Goal: Task Accomplishment & Management: Use online tool/utility

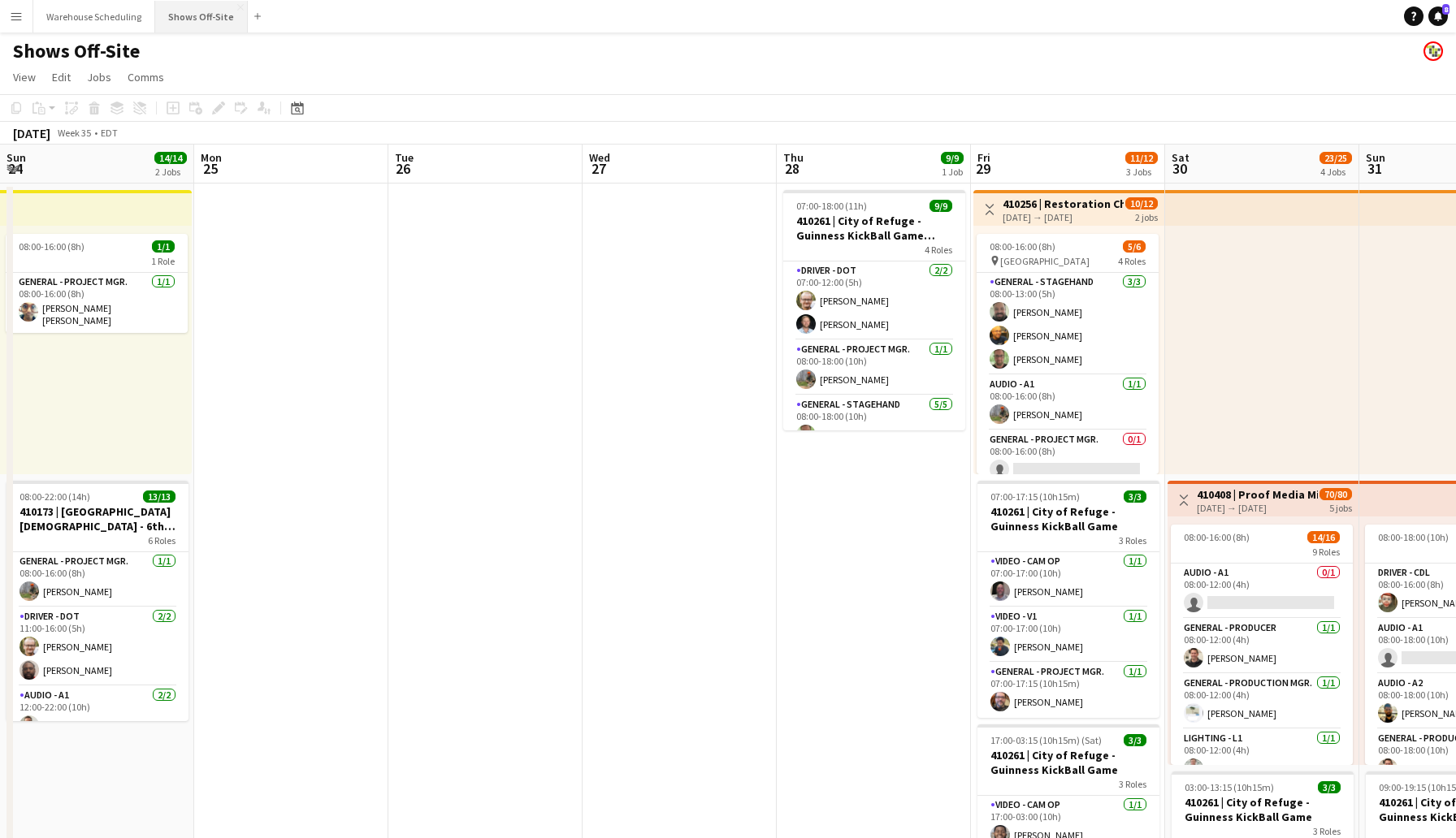
scroll to position [0, 654]
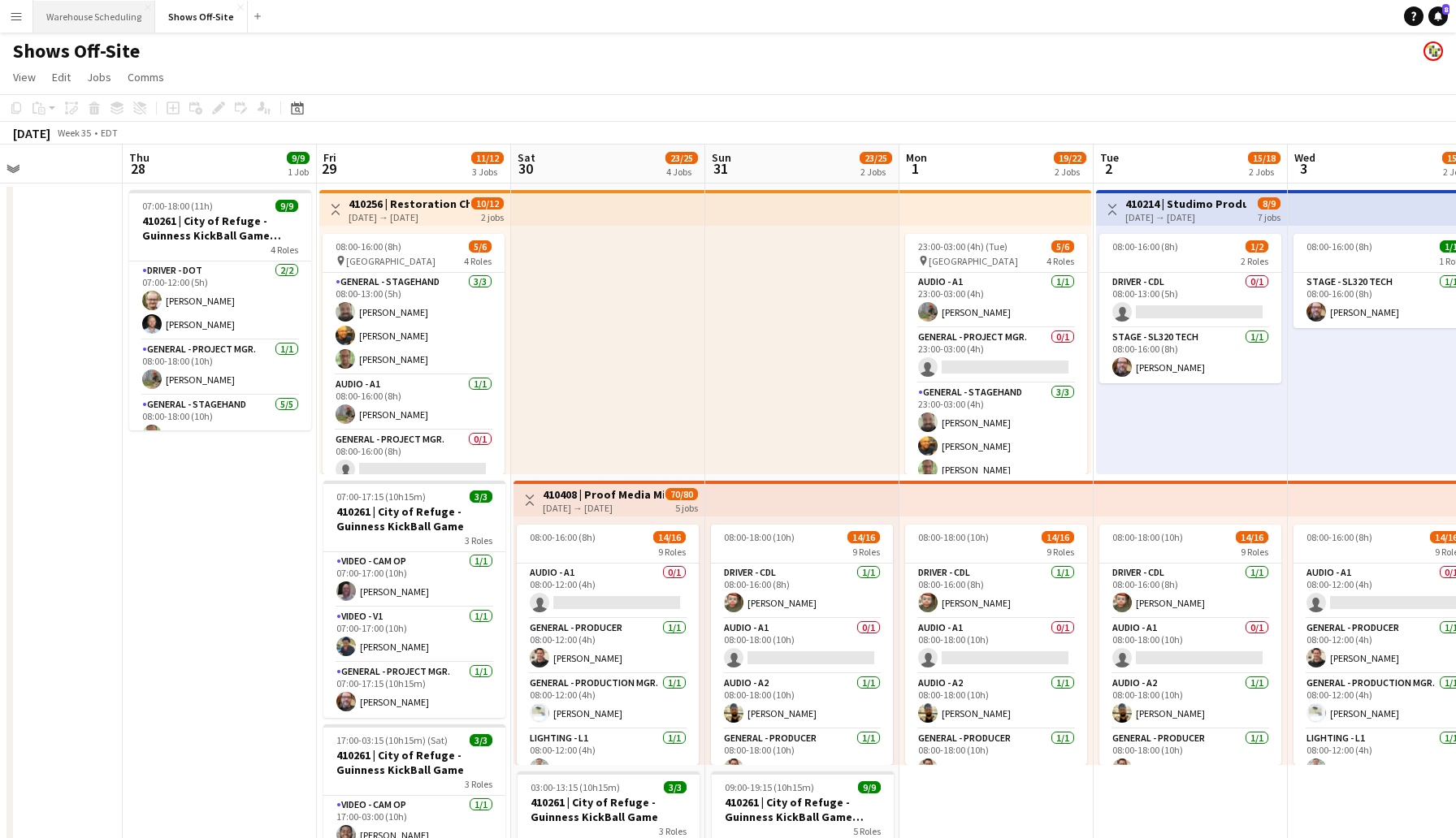
click at [117, 17] on button "Warehouse Scheduling Close" at bounding box center [94, 17] width 122 height 32
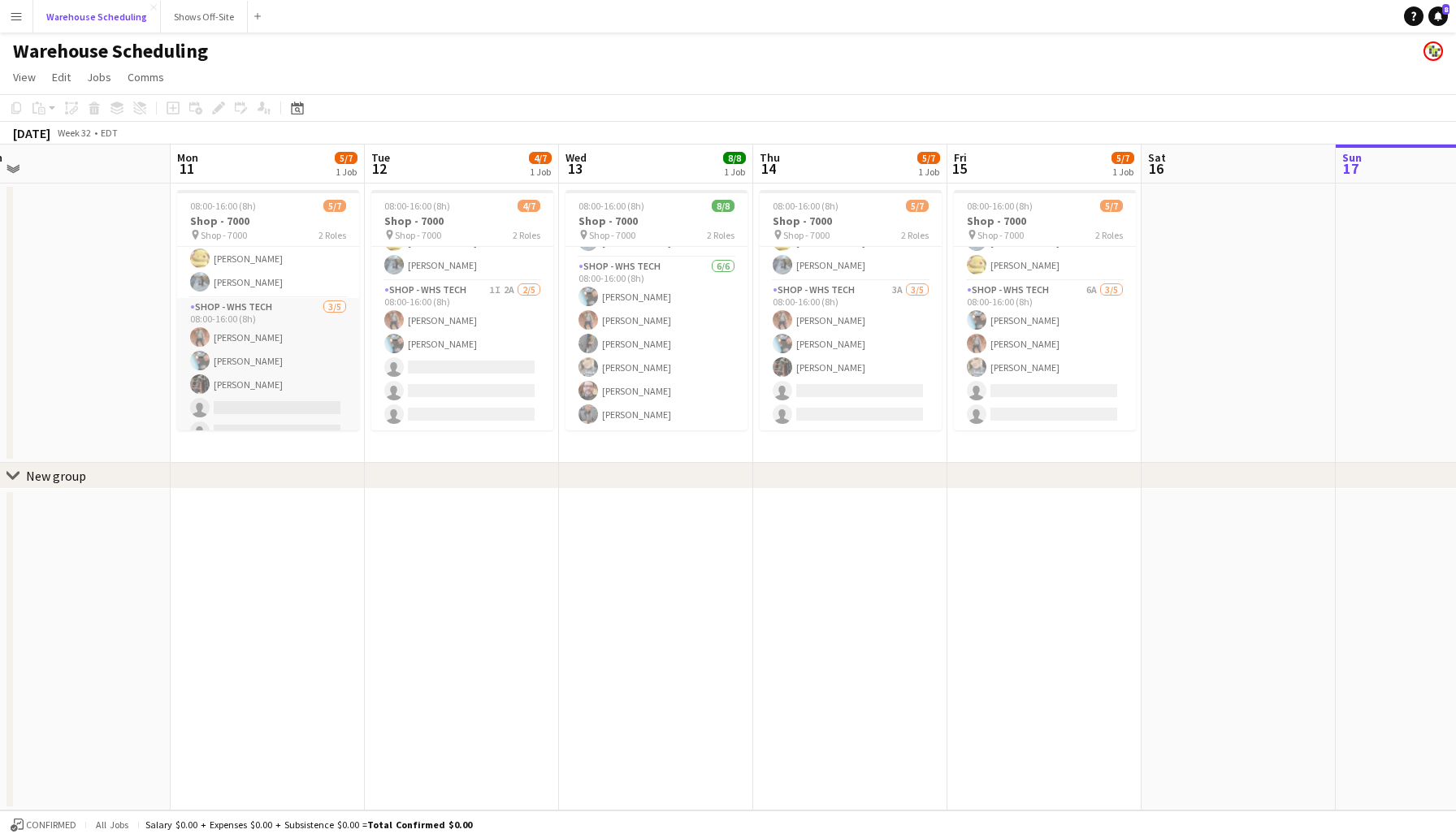
scroll to position [45, 0]
click at [329, 430] on app-date-cell "08:00-16:00 (8h) 5/7 Shop - 7000 pin Shop - 7000 2 Roles Shop - WHS Lead [DATE]…" at bounding box center [268, 323] width 194 height 279
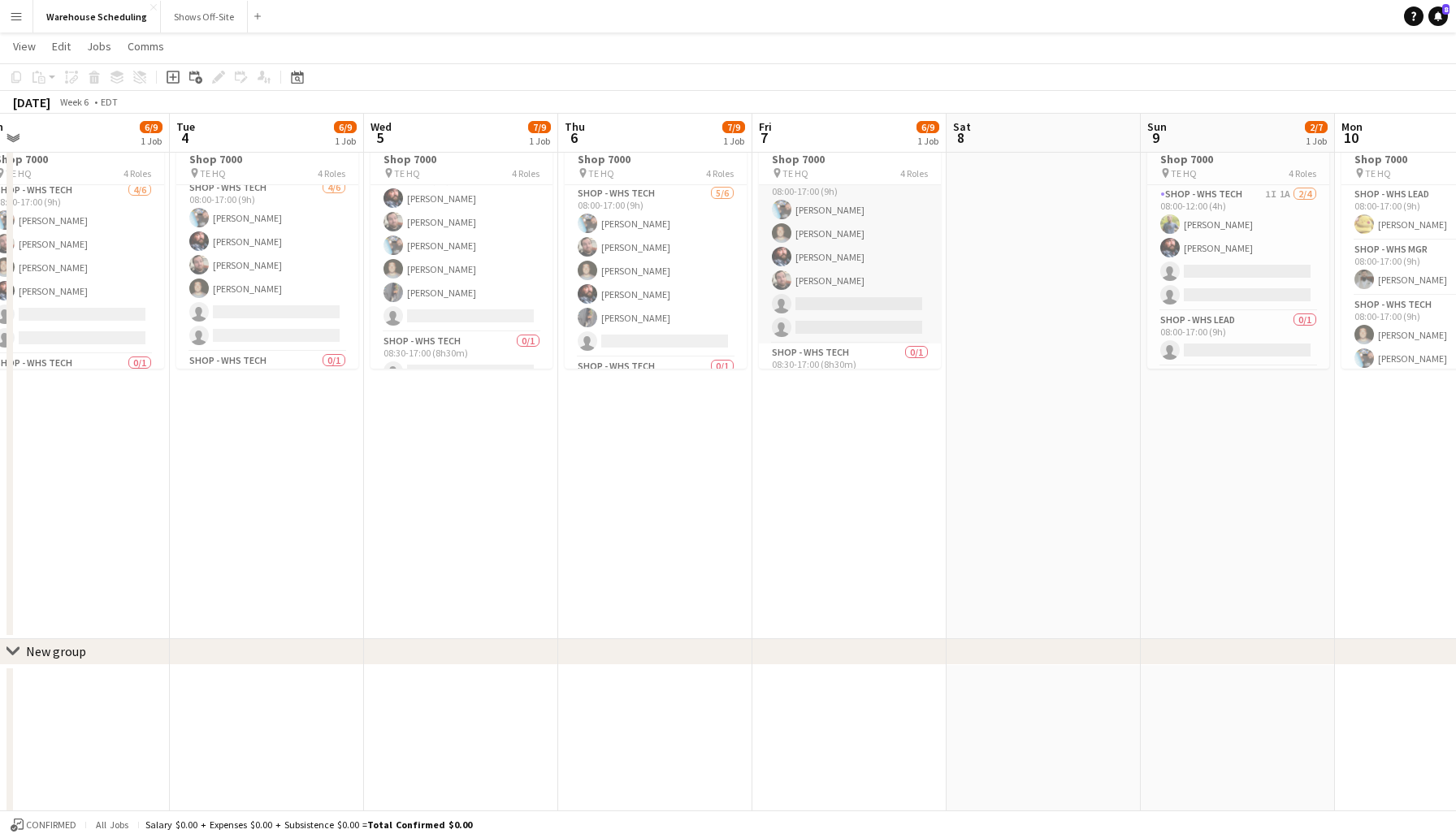
scroll to position [155, 0]
